Goal: Task Accomplishment & Management: Manage account settings

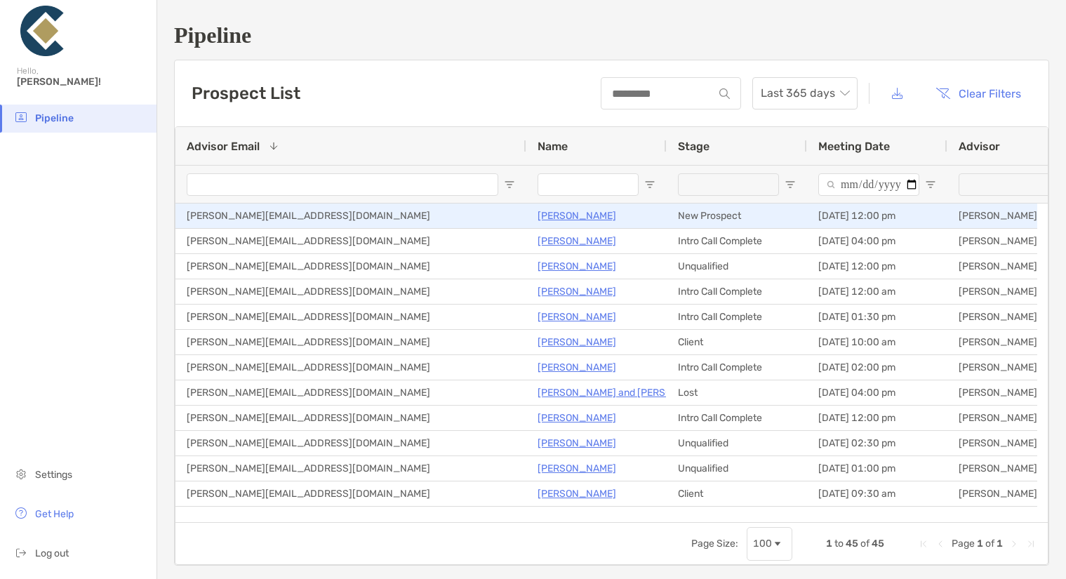
click at [547, 213] on p "[PERSON_NAME]" at bounding box center [577, 216] width 79 height 18
click at [557, 218] on p "[PERSON_NAME]" at bounding box center [577, 216] width 79 height 18
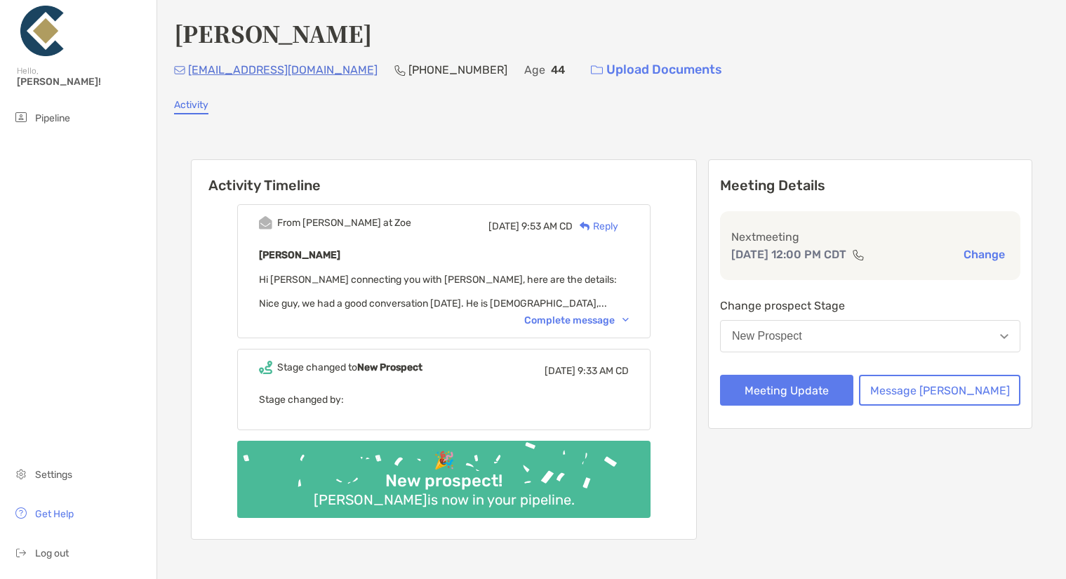
click at [547, 315] on div "Complete message" at bounding box center [576, 321] width 105 height 12
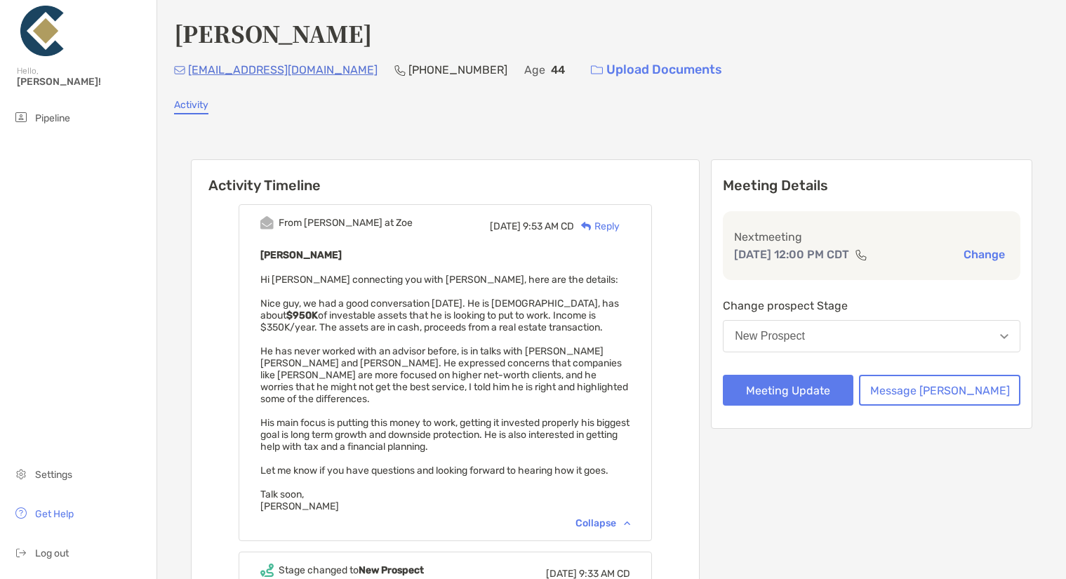
click at [284, 281] on span "Hi [PERSON_NAME] connecting you with [PERSON_NAME], here are the details: Nice …" at bounding box center [444, 393] width 369 height 239
drag, startPoint x: 280, startPoint y: 278, endPoint x: 509, endPoint y: 439, distance: 280.1
click at [509, 439] on div "Royce Samuel Hi Josh connecting you with Royce, here are the details: Nice guy,…" at bounding box center [445, 379] width 370 height 266
copy span "Hi Josh connecting you with Royce, here are the details: Nice guy, we had a goo…"
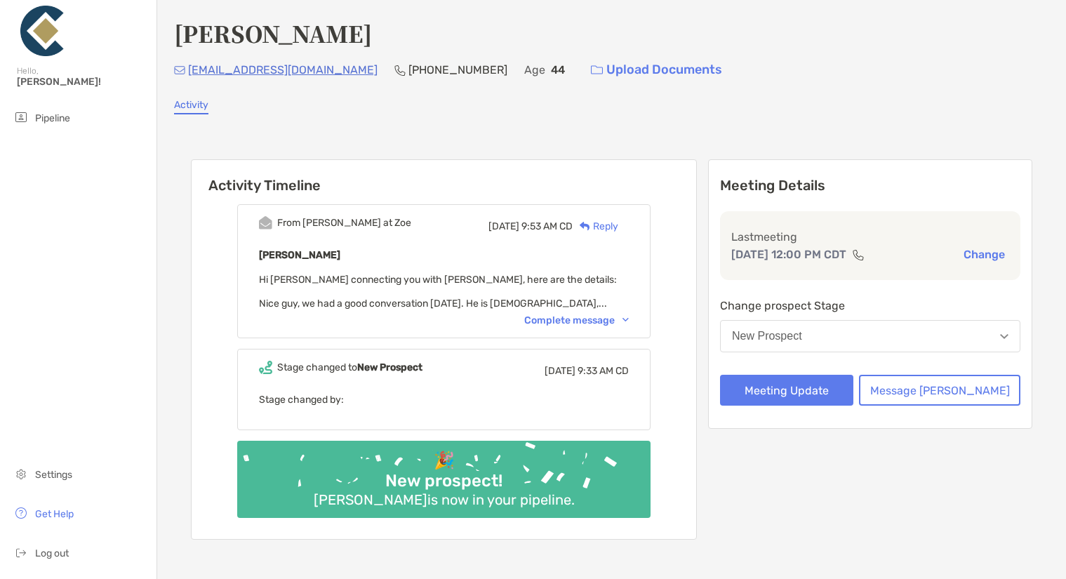
click at [802, 338] on div "New Prospect" at bounding box center [767, 336] width 70 height 13
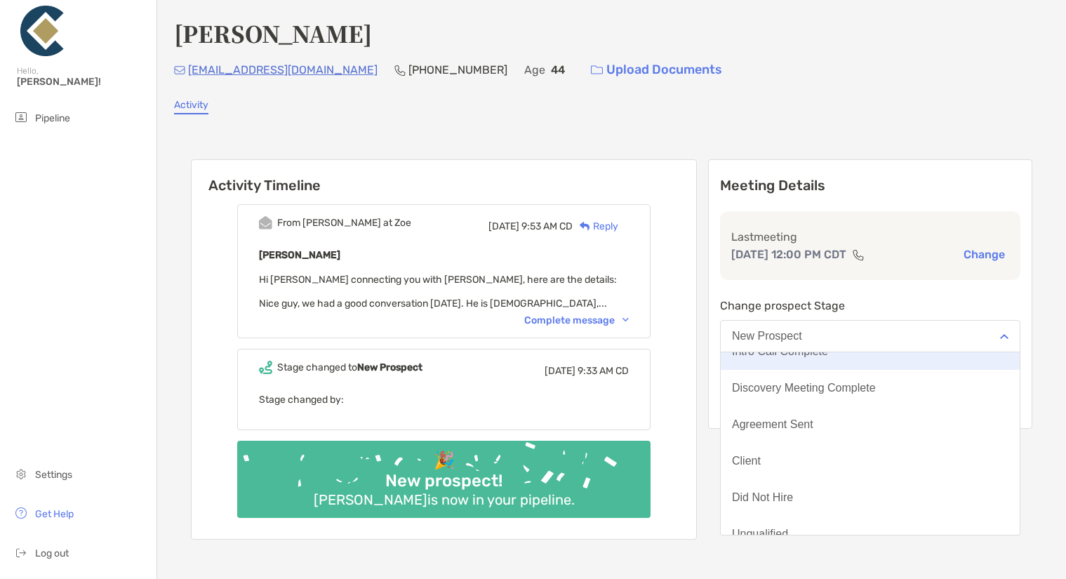
scroll to position [110, 0]
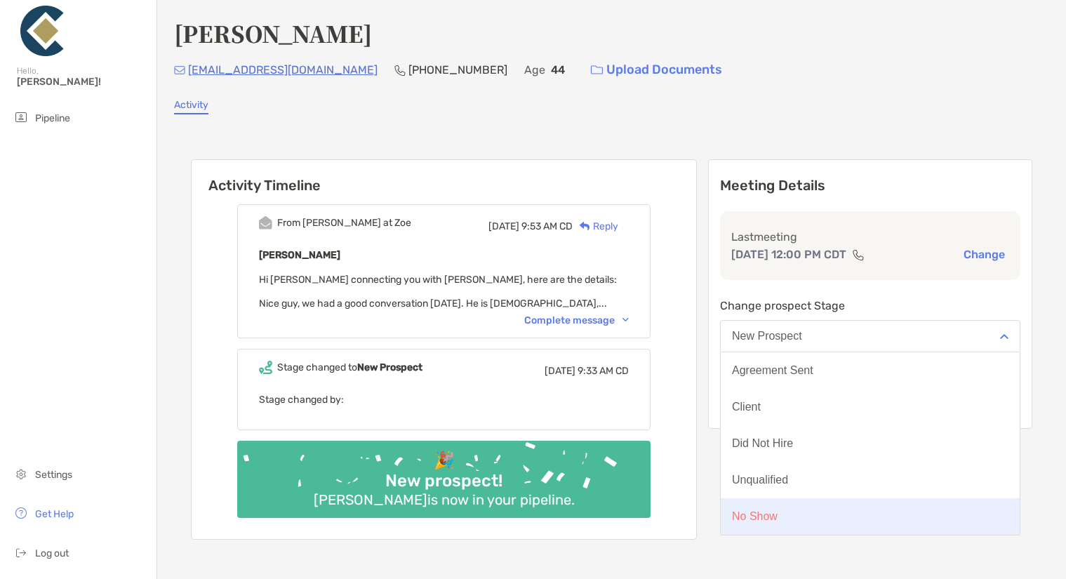
click at [777, 519] on div "No Show" at bounding box center [755, 516] width 46 height 13
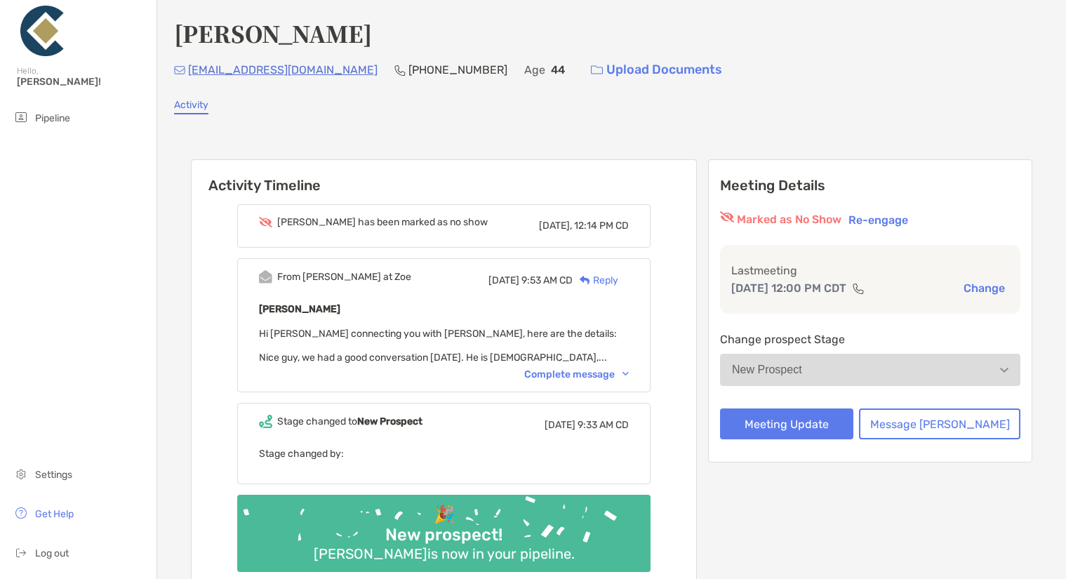
click at [564, 376] on div "Complete message" at bounding box center [576, 375] width 105 height 12
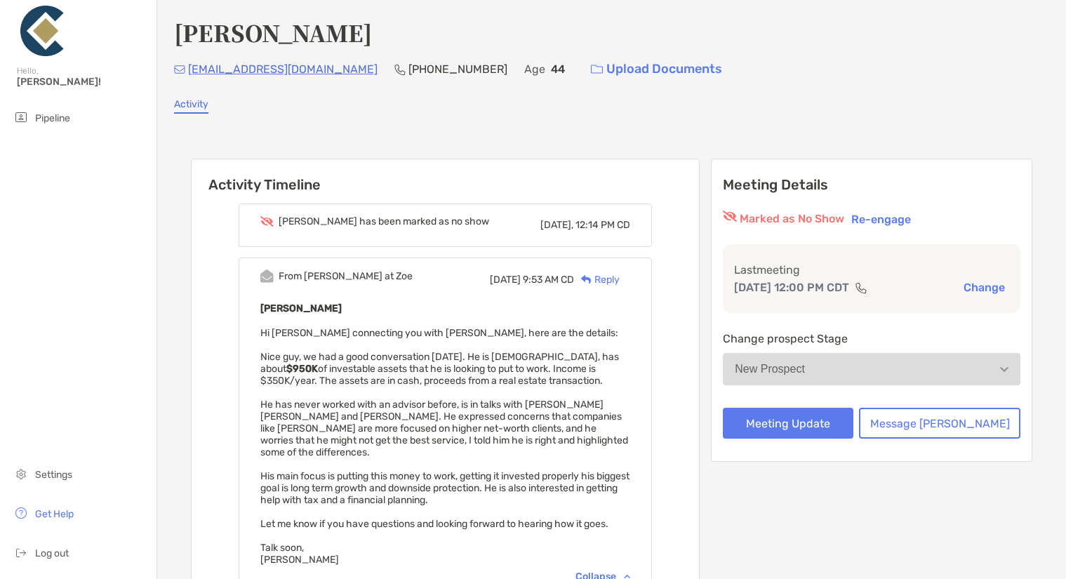
scroll to position [0, 0]
